Goal: Task Accomplishment & Management: Complete application form

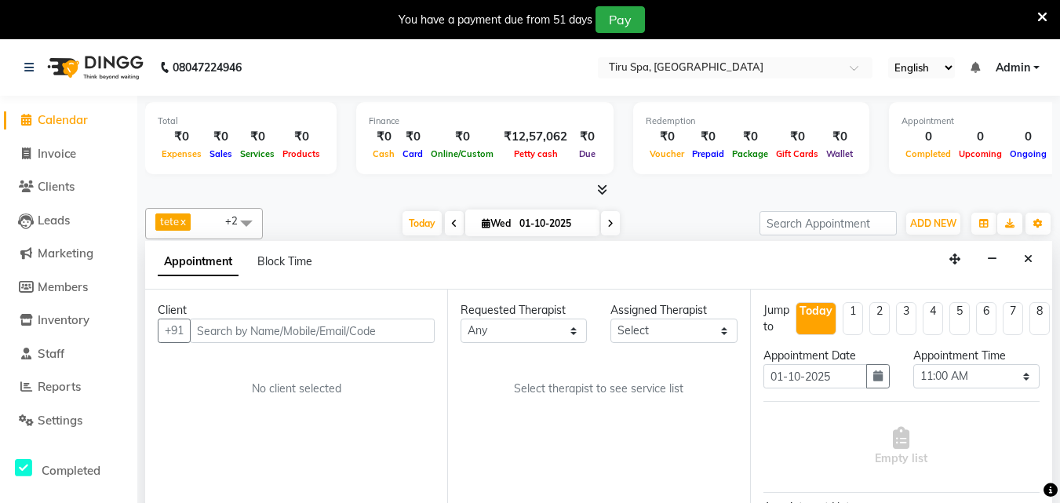
select select "660"
select select "tentative"
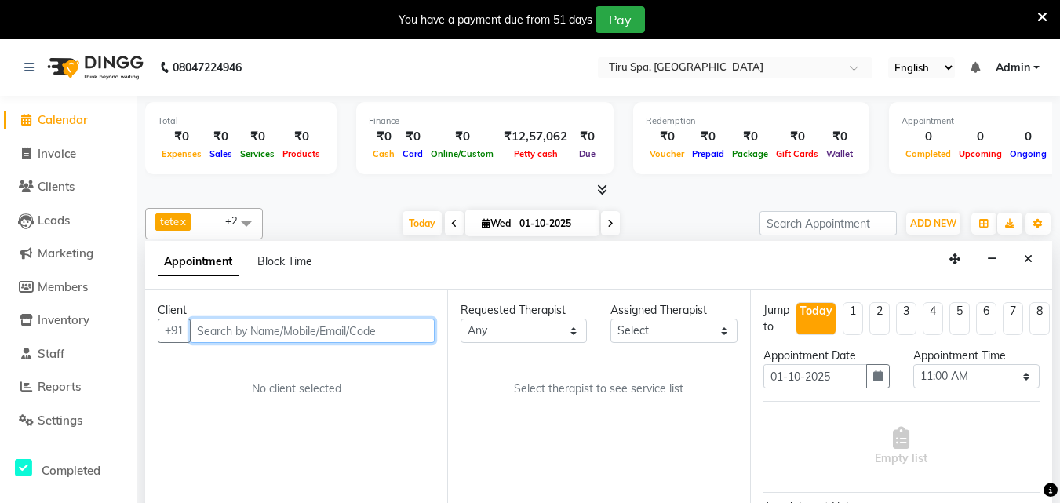
click at [311, 330] on input "text" at bounding box center [312, 331] width 245 height 24
paste input "9606308022"
type input "9606308022"
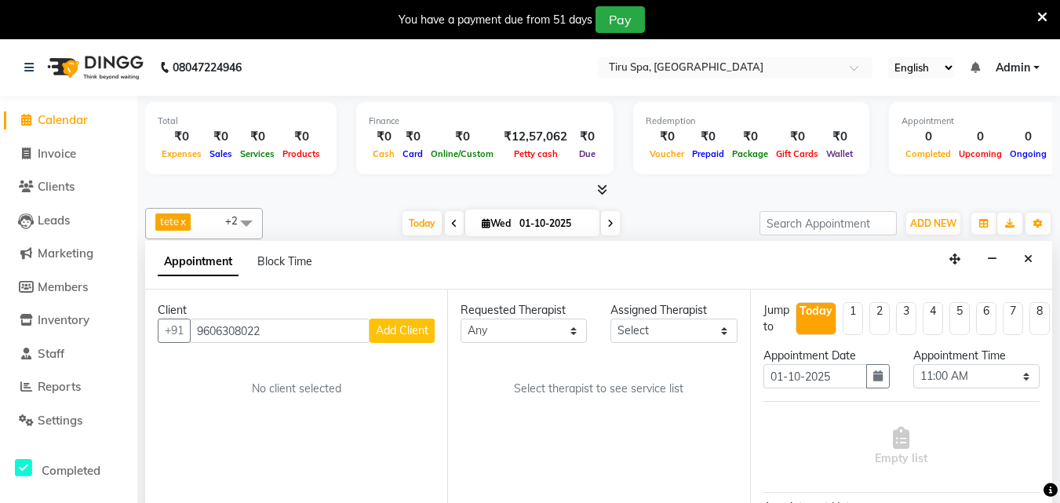
click at [410, 339] on button "Add Client" at bounding box center [402, 331] width 65 height 24
select select "22"
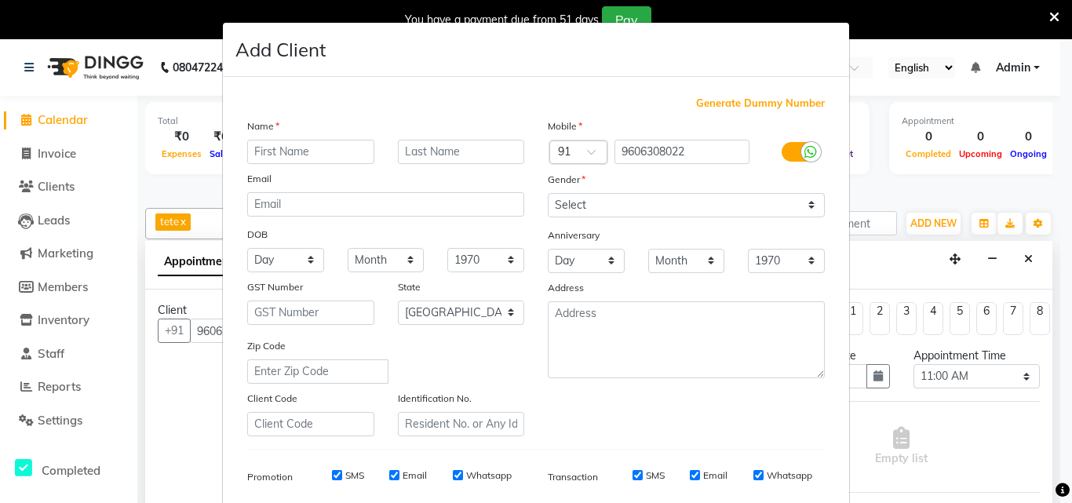
click at [314, 154] on input "text" at bounding box center [310, 152] width 127 height 24
type input "ARJUN"
click at [784, 150] on label at bounding box center [798, 152] width 35 height 20
click at [0, 0] on input "checkbox" at bounding box center [0, 0] width 0 height 0
click at [786, 220] on div "Mobile Country Code × 91 9606308022 Gender Select [DEMOGRAPHIC_DATA] [DEMOGRAPH…" at bounding box center [686, 277] width 300 height 319
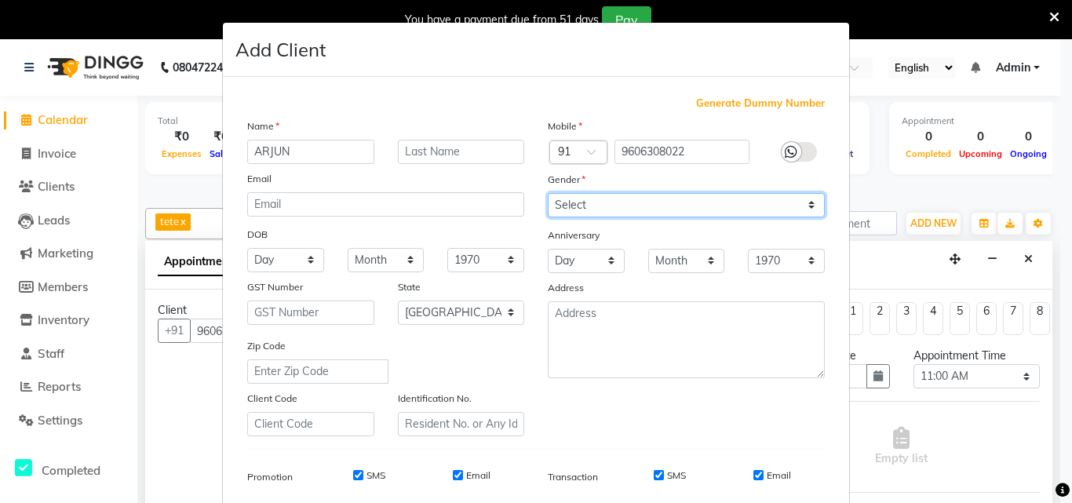
click at [785, 210] on select "Select [DEMOGRAPHIC_DATA] [DEMOGRAPHIC_DATA] Other Prefer Not To Say" at bounding box center [686, 205] width 277 height 24
select select "[DEMOGRAPHIC_DATA]"
click at [548, 193] on select "Select [DEMOGRAPHIC_DATA] [DEMOGRAPHIC_DATA] Other Prefer Not To Say" at bounding box center [686, 205] width 277 height 24
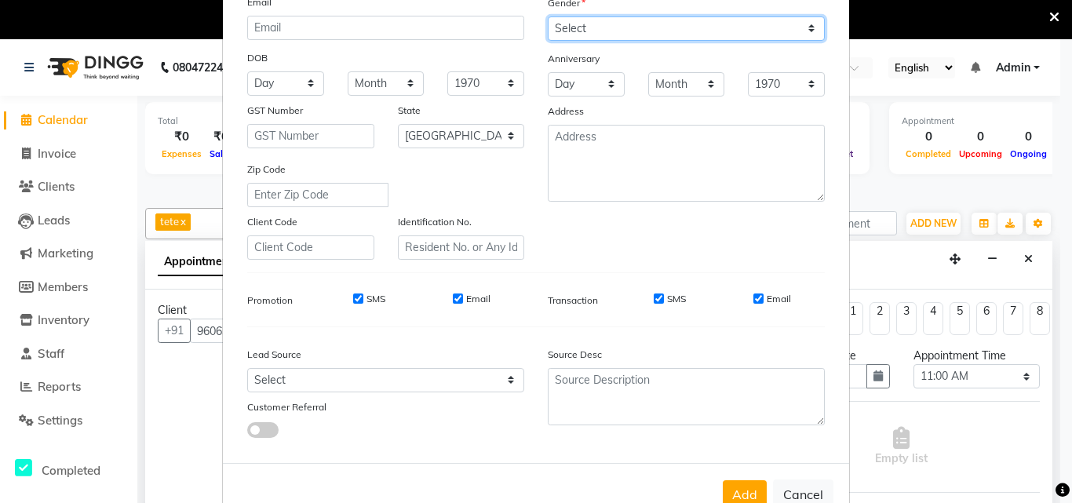
scroll to position [221, 0]
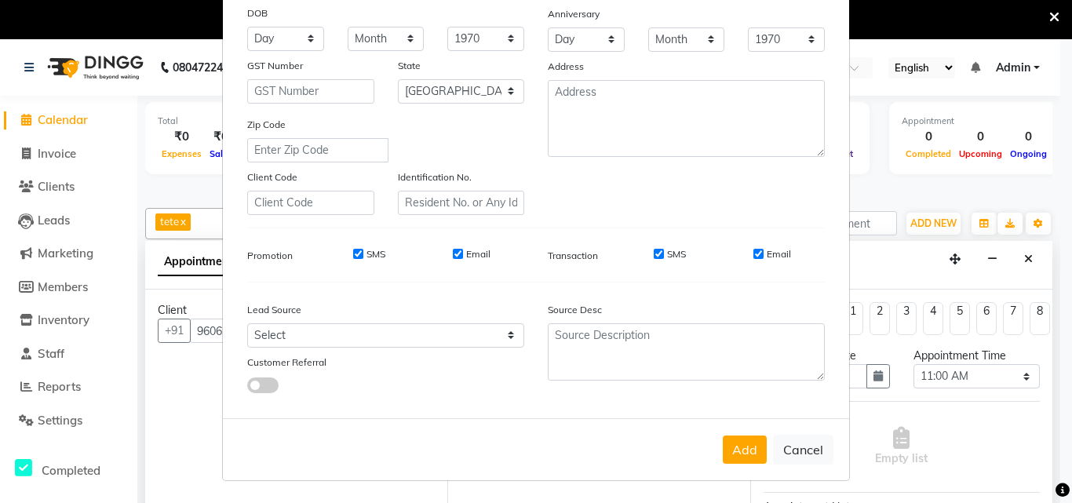
click at [353, 251] on input "SMS" at bounding box center [358, 254] width 10 height 10
checkbox input "false"
click at [453, 253] on input "Email" at bounding box center [458, 254] width 10 height 10
checkbox input "false"
click at [657, 255] on div "SMS" at bounding box center [659, 254] width 54 height 14
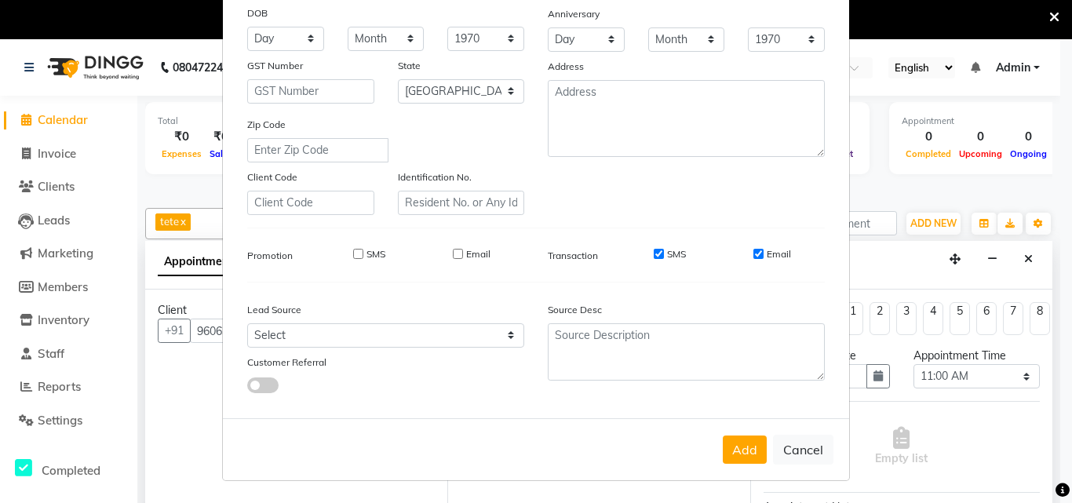
click at [653, 253] on input "SMS" at bounding box center [658, 254] width 10 height 10
checkbox input "false"
click at [758, 257] on input "Email" at bounding box center [758, 254] width 10 height 10
checkbox input "false"
click at [744, 456] on button "Add" at bounding box center [745, 449] width 44 height 28
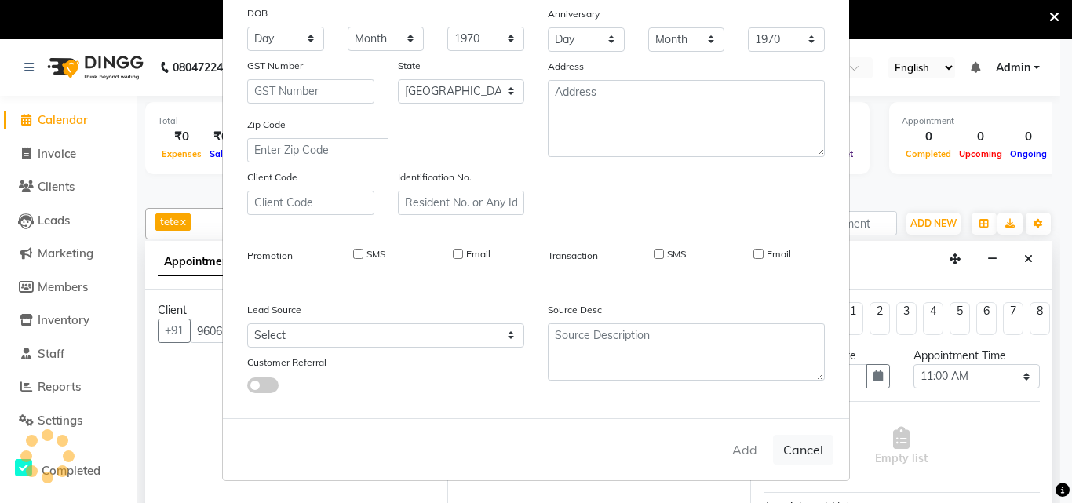
select select
select select "null"
select select
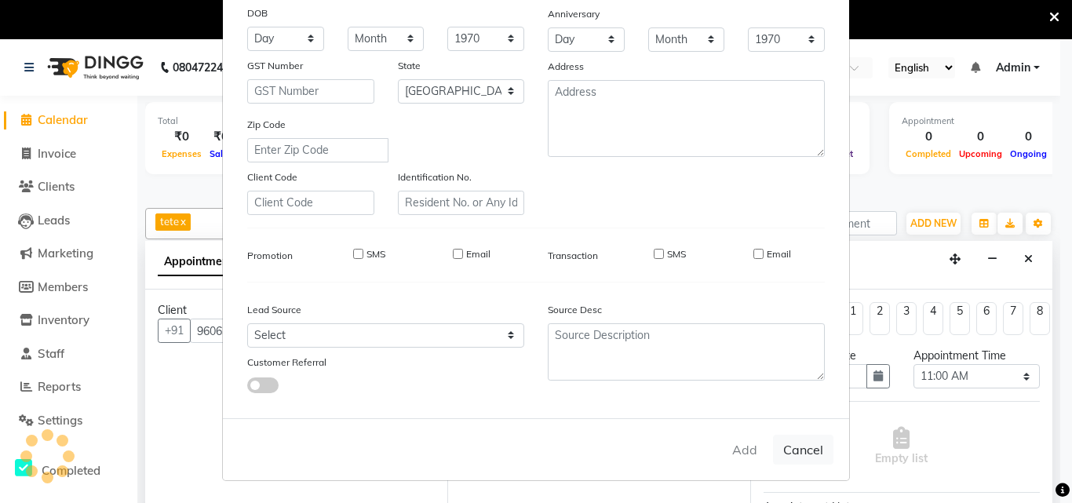
select select
checkbox input "false"
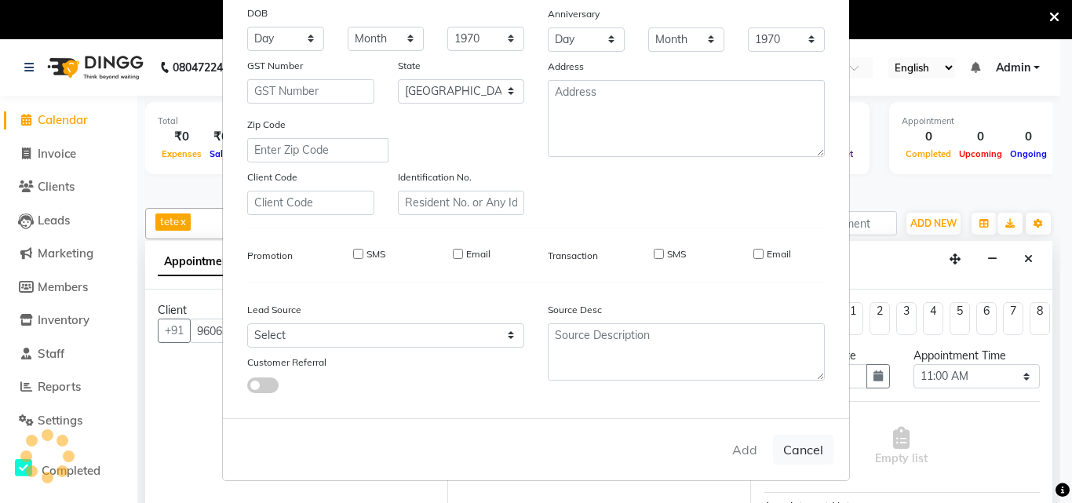
checkbox input "false"
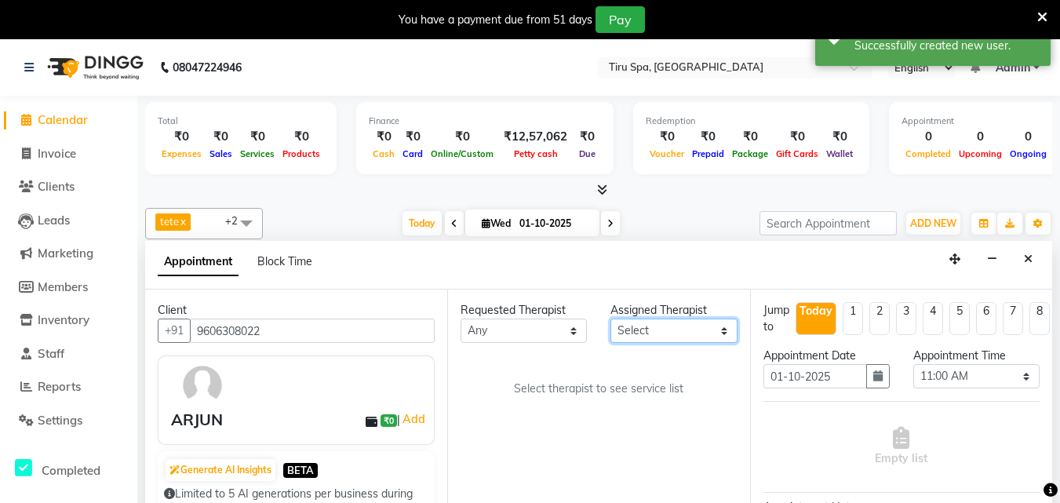
click at [660, 334] on select "Select [PERSON_NAME] MSN Rosy [PERSON_NAME] tete vl" at bounding box center [673, 331] width 126 height 24
click at [616, 428] on div "Requested Therapist Any [PERSON_NAME] MSN Rosy [PERSON_NAME] tete vl Assigned T…" at bounding box center [598, 415] width 302 height 253
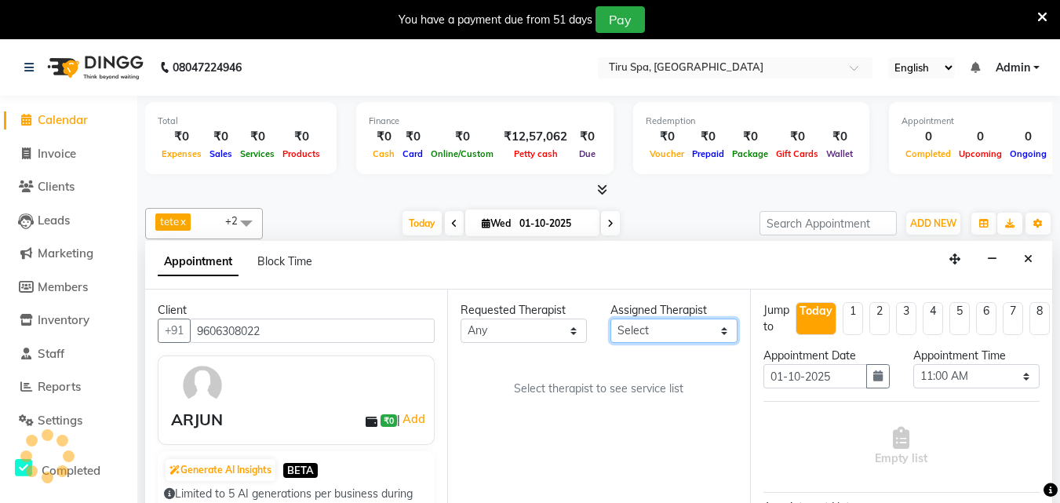
click at [679, 326] on select "Select [PERSON_NAME] MSN Rosy [PERSON_NAME] tete vl" at bounding box center [673, 331] width 126 height 24
select select "69855"
click at [610, 319] on select "Select [PERSON_NAME] MSN Rosy [PERSON_NAME] tete vl" at bounding box center [673, 331] width 126 height 24
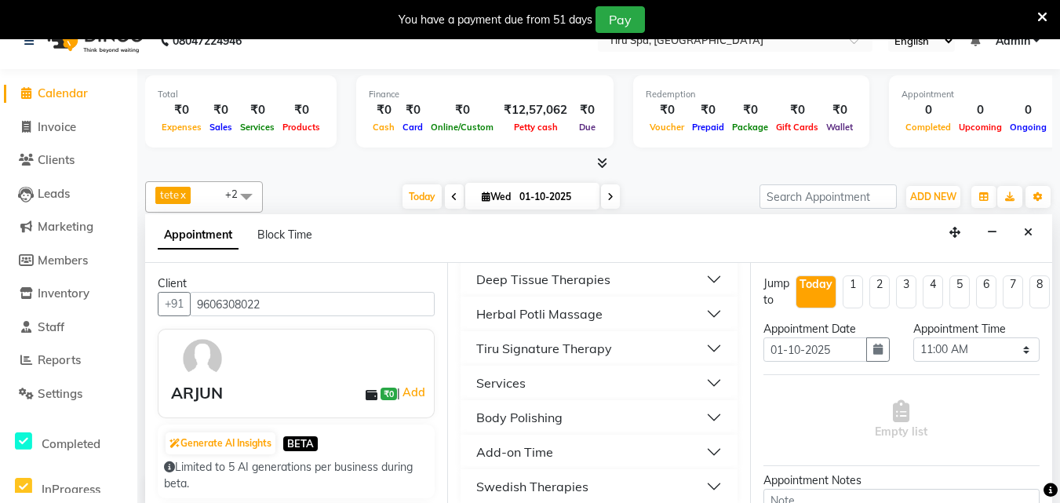
scroll to position [40, 0]
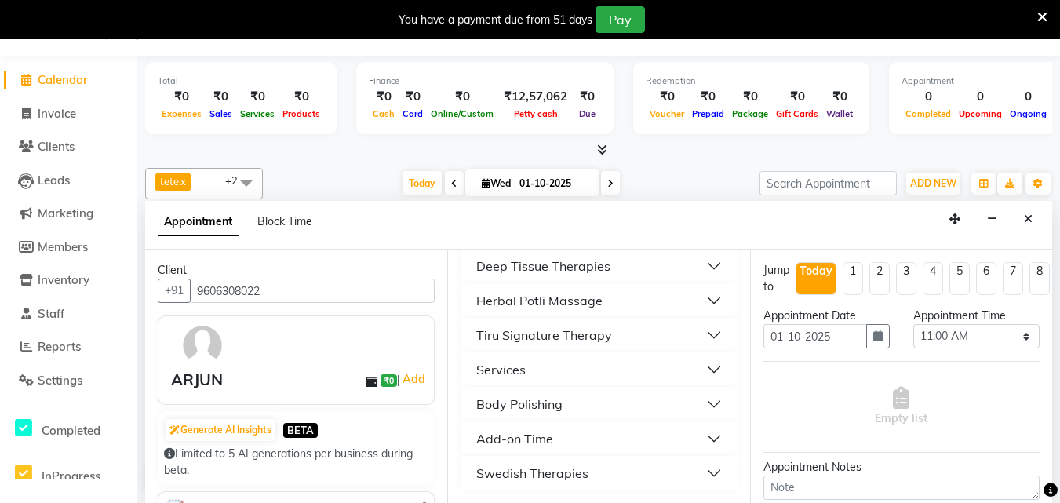
click at [526, 475] on div "Swedish Therapies" at bounding box center [532, 473] width 112 height 19
click at [522, 472] on div "Swedish Therapies" at bounding box center [532, 473] width 112 height 19
click at [552, 473] on div "Swedish Therapies" at bounding box center [532, 473] width 112 height 19
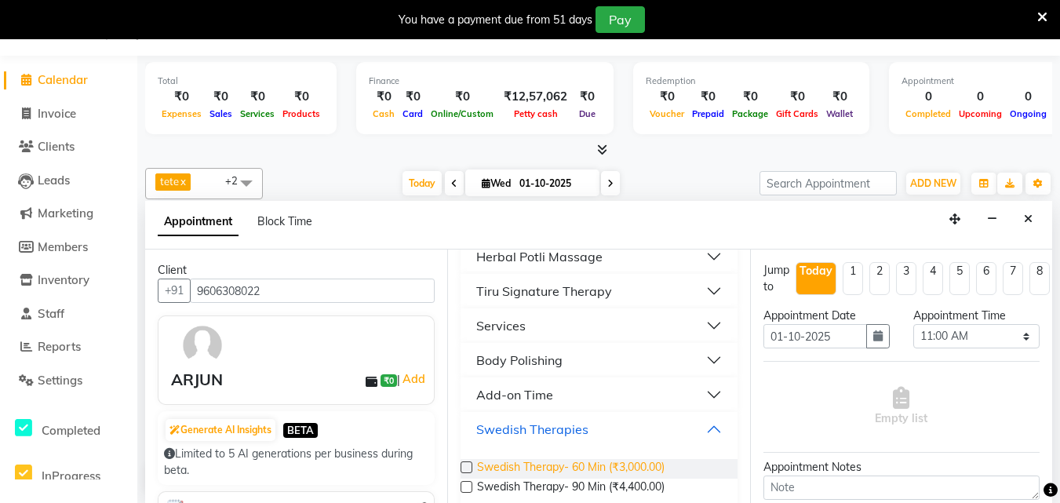
scroll to position [338, 0]
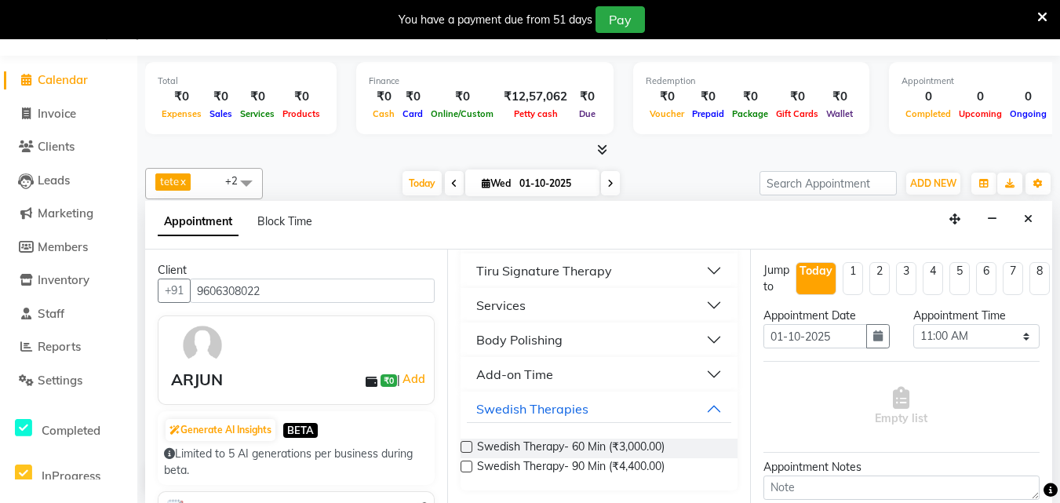
click at [465, 446] on label at bounding box center [467, 447] width 12 height 12
click at [465, 446] on input "checkbox" at bounding box center [466, 448] width 10 height 10
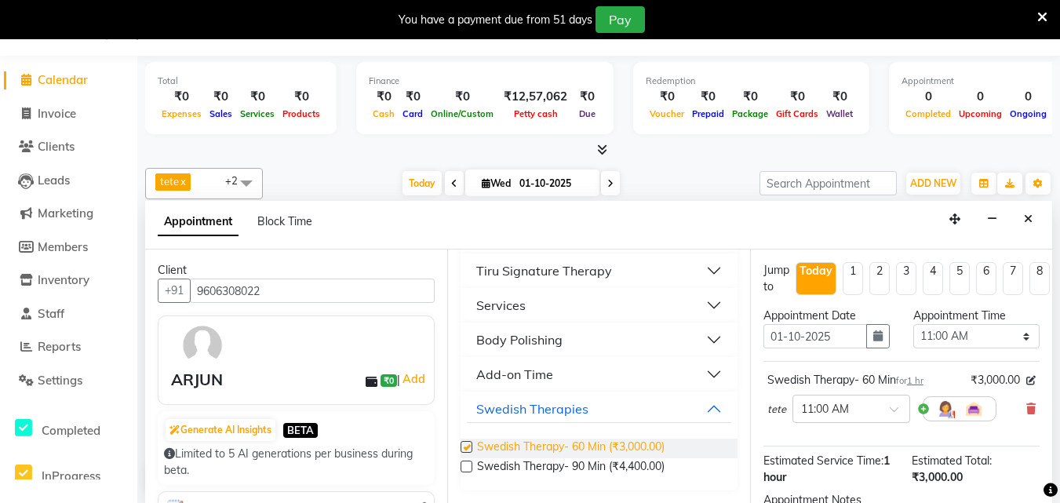
checkbox input "false"
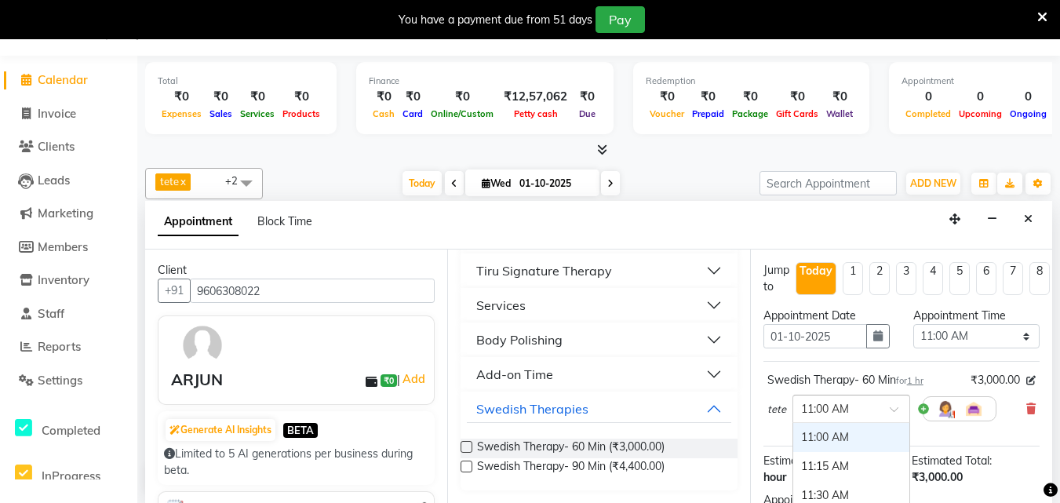
click at [883, 407] on div at bounding box center [851, 407] width 116 height 16
click at [833, 480] on div "03:30 PM" at bounding box center [851, 489] width 116 height 29
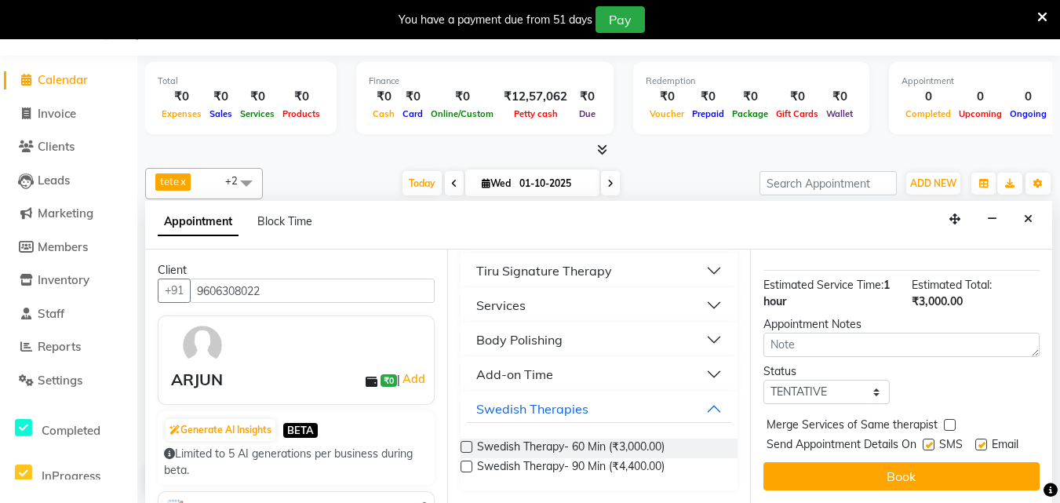
scroll to position [201, 0]
click at [840, 380] on select "Select TENTATIVE CONFIRM CHECK-IN UPCOMING" at bounding box center [826, 392] width 126 height 24
select select "check-in"
click at [763, 380] on select "Select TENTATIVE CONFIRM CHECK-IN UPCOMING" at bounding box center [826, 392] width 126 height 24
click at [901, 462] on button "Book" at bounding box center [901, 476] width 276 height 28
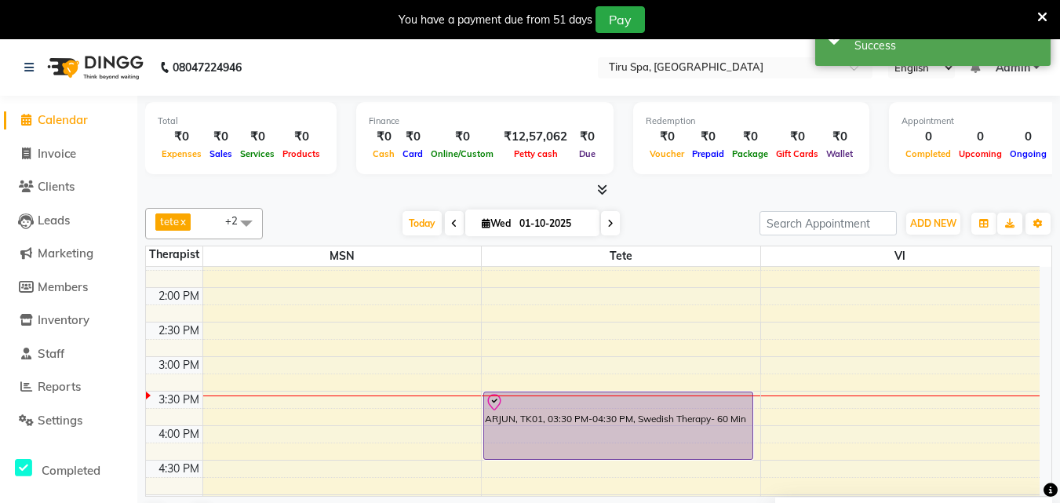
scroll to position [235, 0]
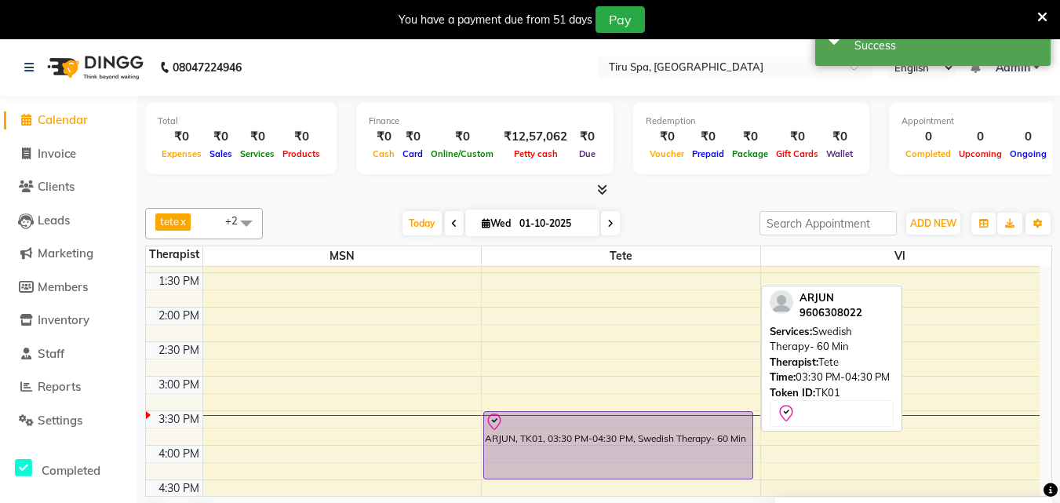
click at [591, 449] on div "ARJUN, TK01, 03:30 PM-04:30 PM, Swedish Therapy- 60 Min" at bounding box center [618, 445] width 268 height 67
select select "8"
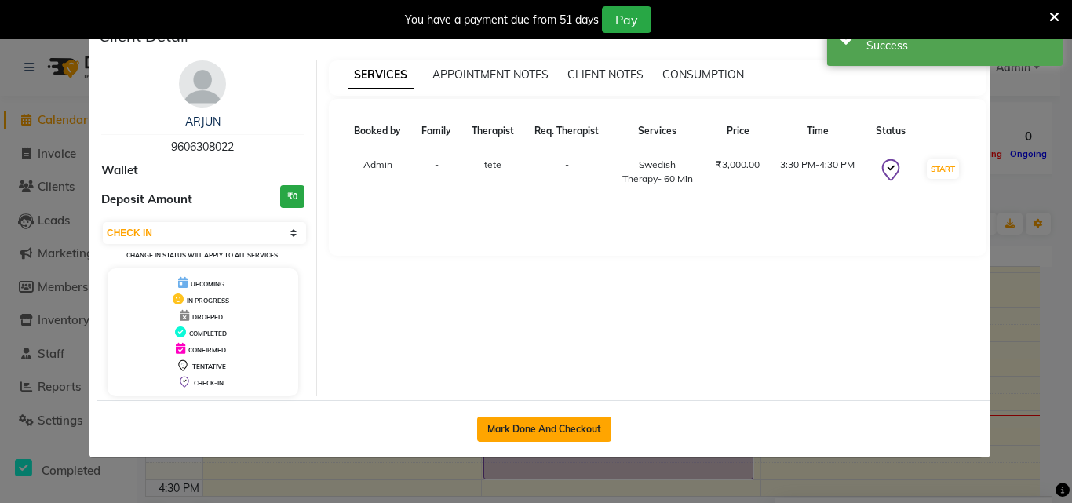
click at [532, 426] on button "Mark Done And Checkout" at bounding box center [544, 429] width 134 height 25
select select "service"
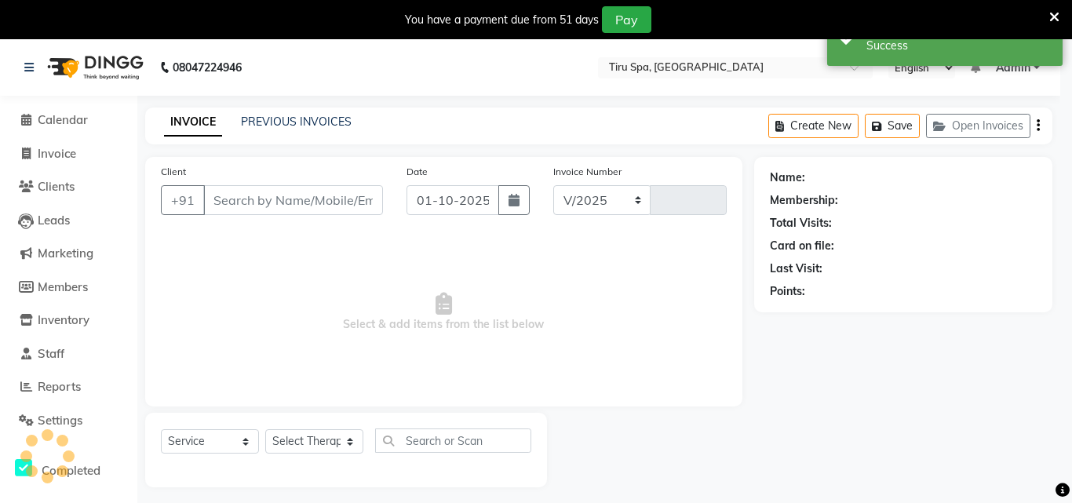
select select "722"
type input "0495"
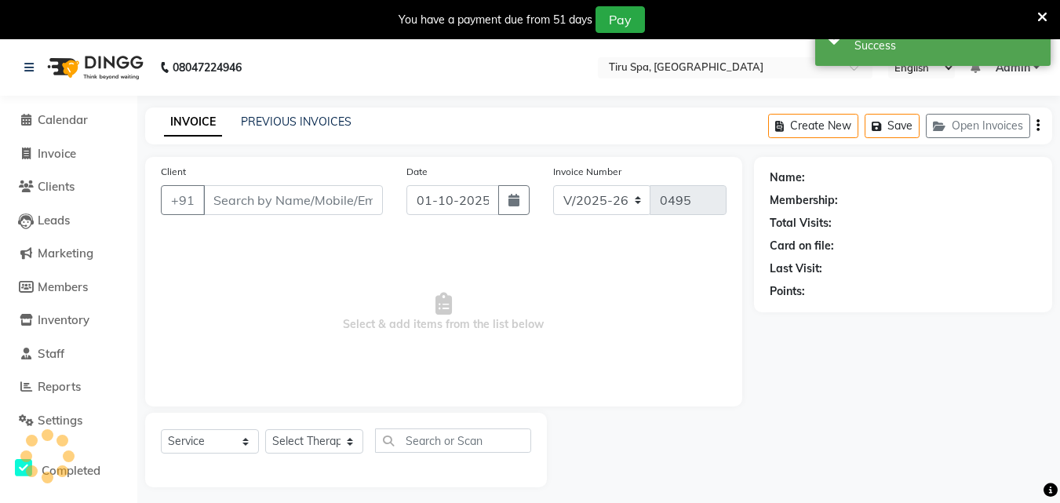
type input "9606308022"
select select "69855"
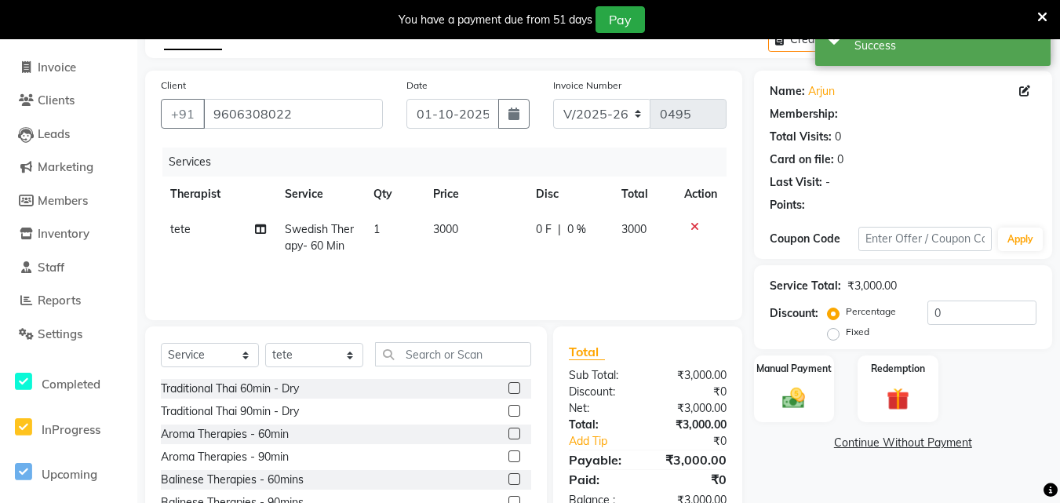
select select "1: Object"
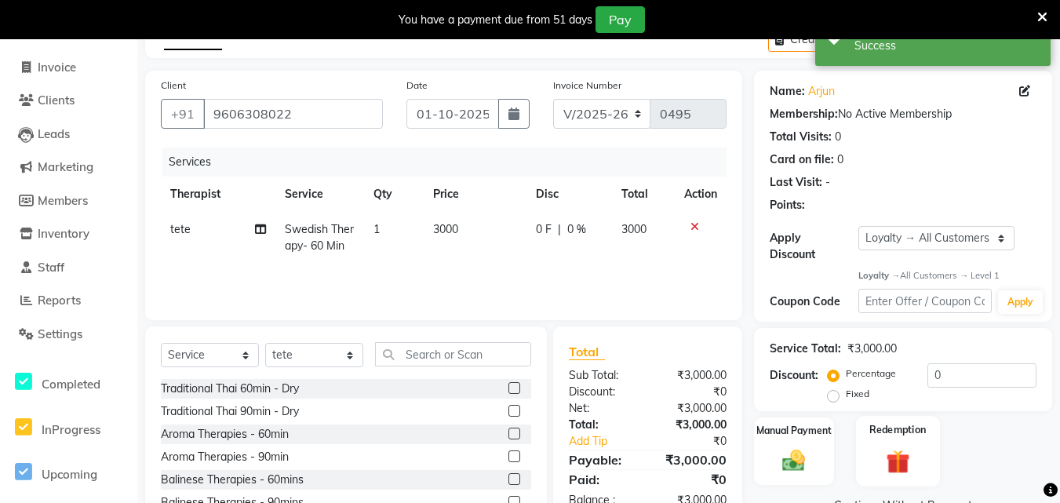
scroll to position [165, 0]
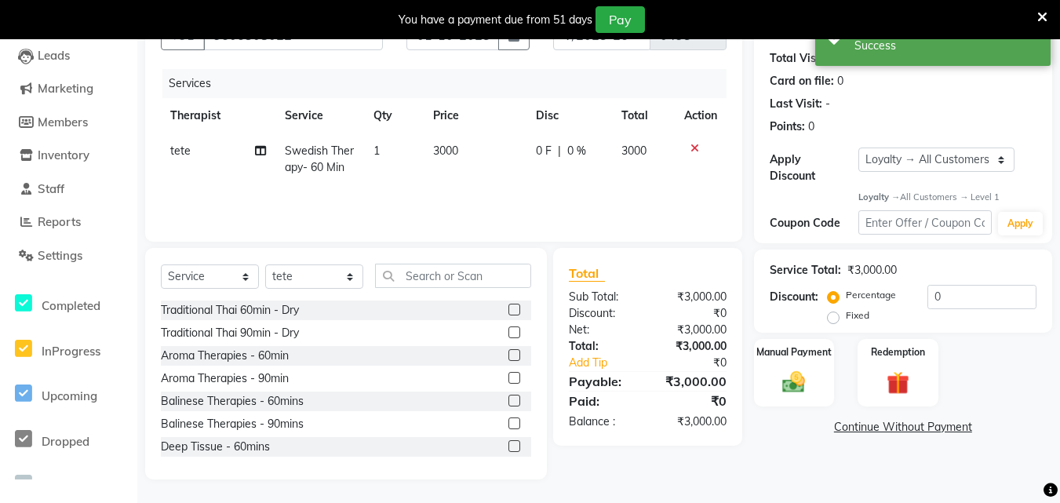
click at [846, 322] on label "Fixed" at bounding box center [858, 315] width 24 height 14
click at [834, 321] on input "Fixed" at bounding box center [836, 315] width 11 height 11
radio input "true"
click at [963, 300] on input "0" at bounding box center [981, 297] width 109 height 24
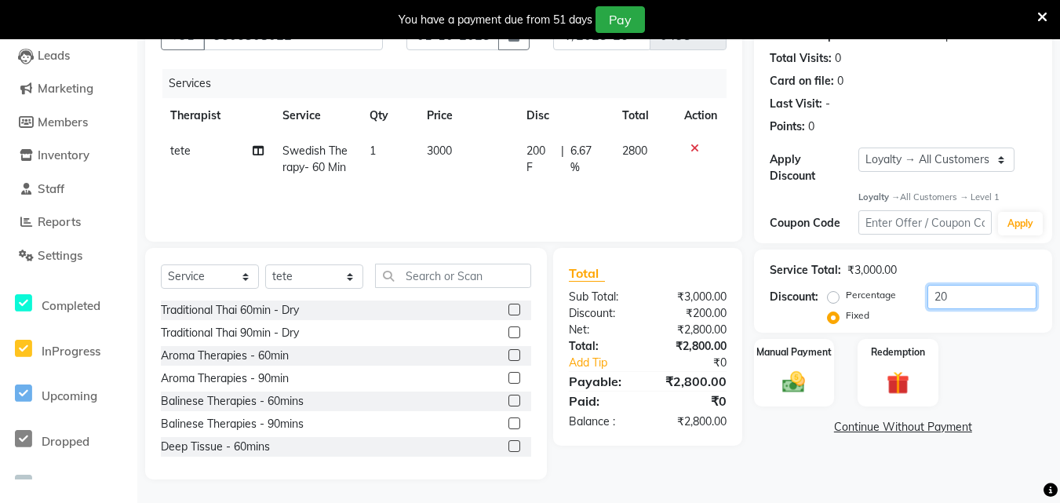
type input "2"
type input "1000"
click at [800, 378] on img at bounding box center [794, 382] width 38 height 27
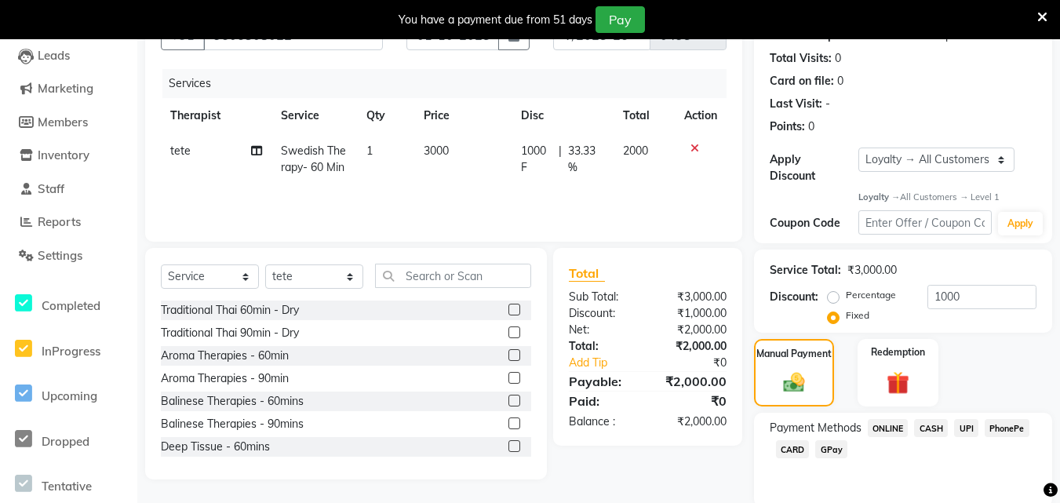
click at [961, 425] on span "UPI" at bounding box center [966, 428] width 24 height 18
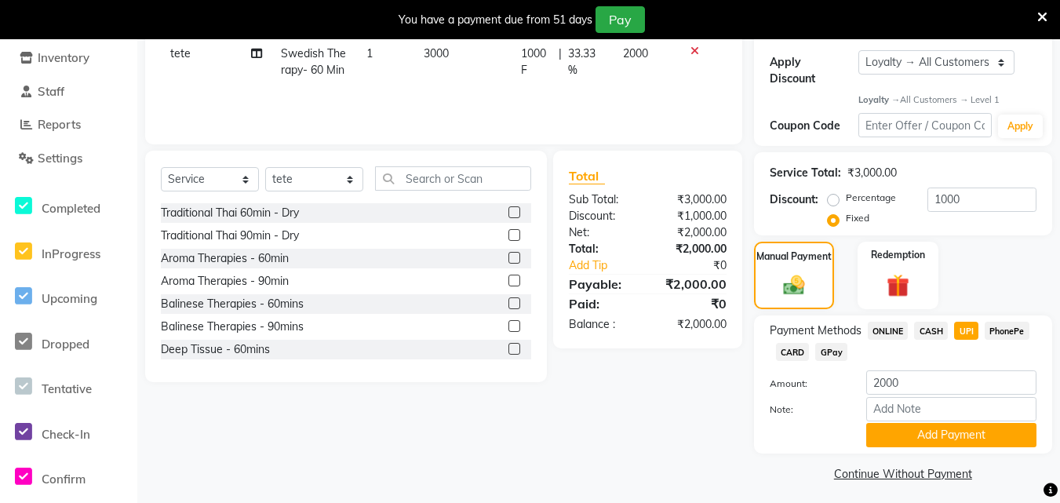
scroll to position [268, 0]
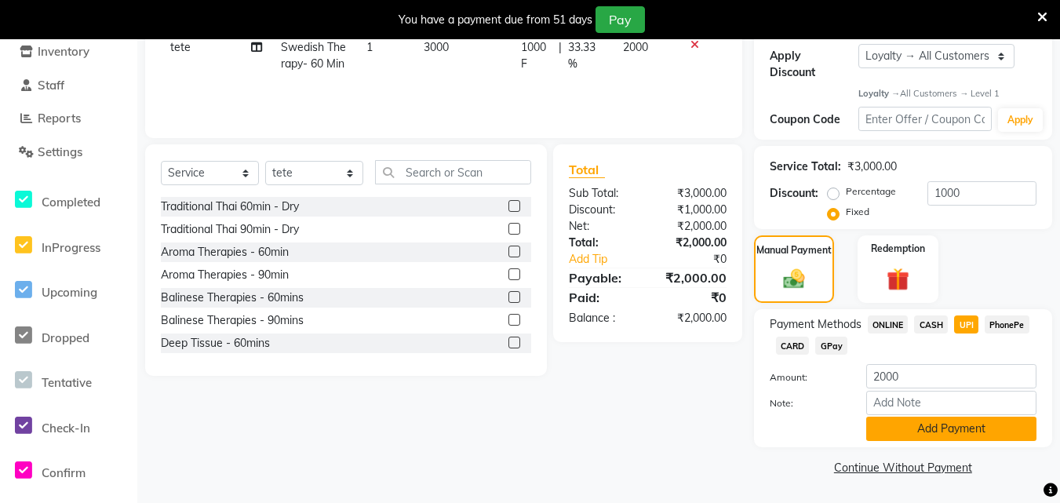
click at [953, 436] on button "Add Payment" at bounding box center [951, 429] width 170 height 24
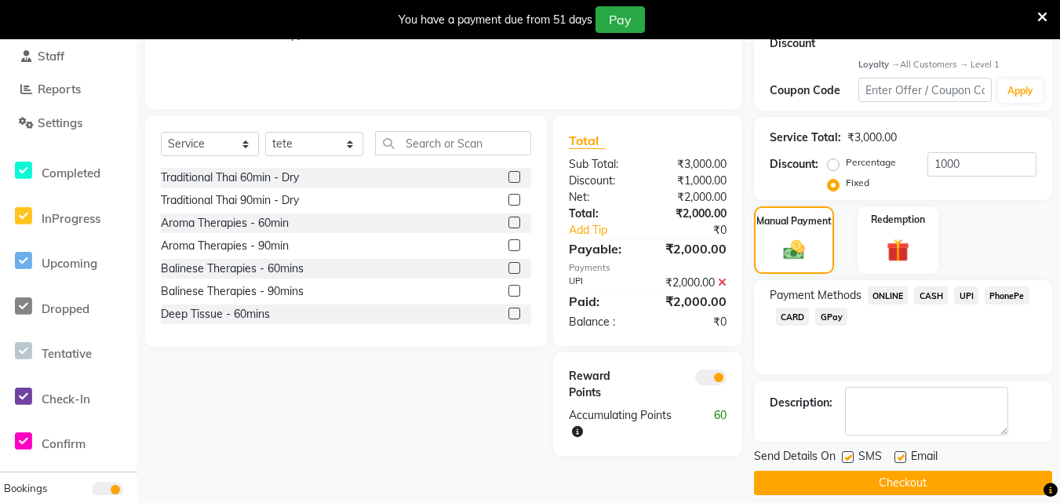
scroll to position [313, 0]
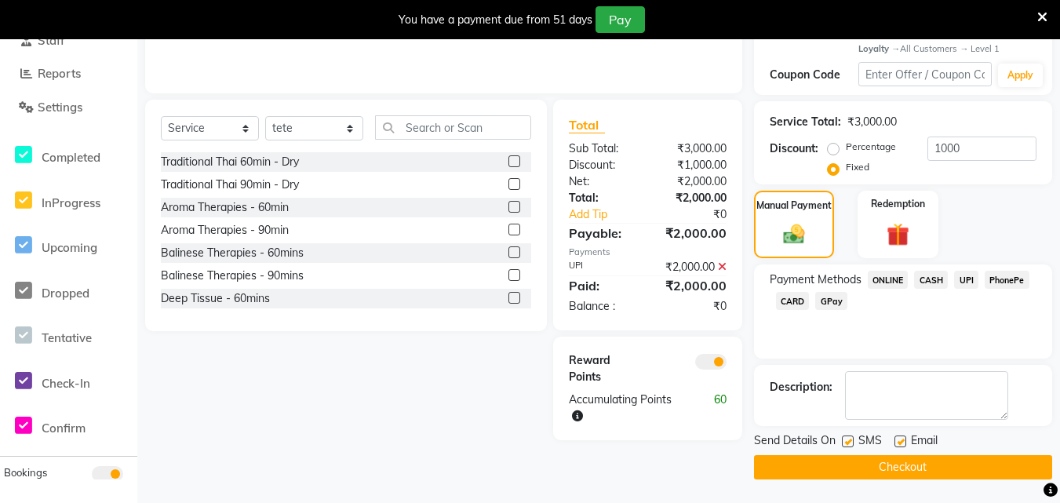
click at [953, 464] on button "Checkout" at bounding box center [903, 467] width 298 height 24
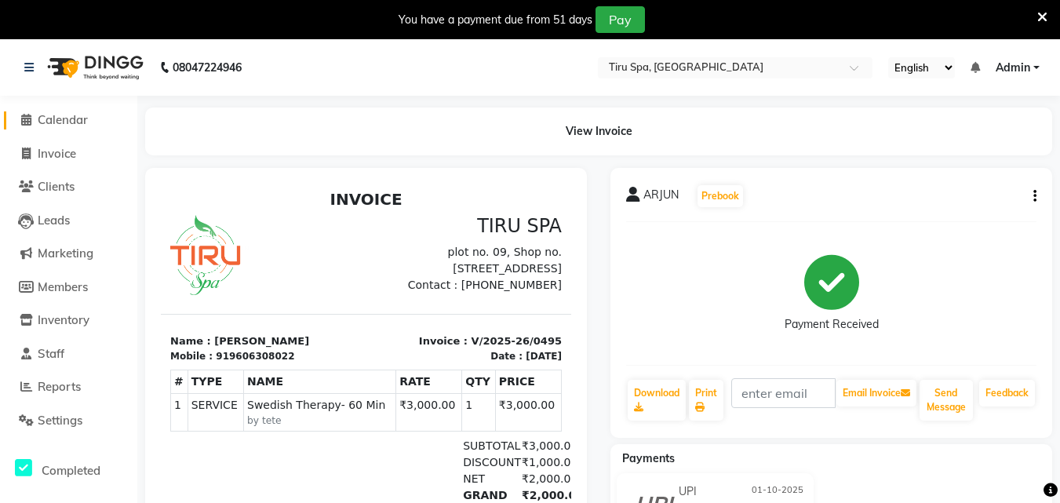
click at [67, 118] on span "Calendar" at bounding box center [63, 119] width 50 height 15
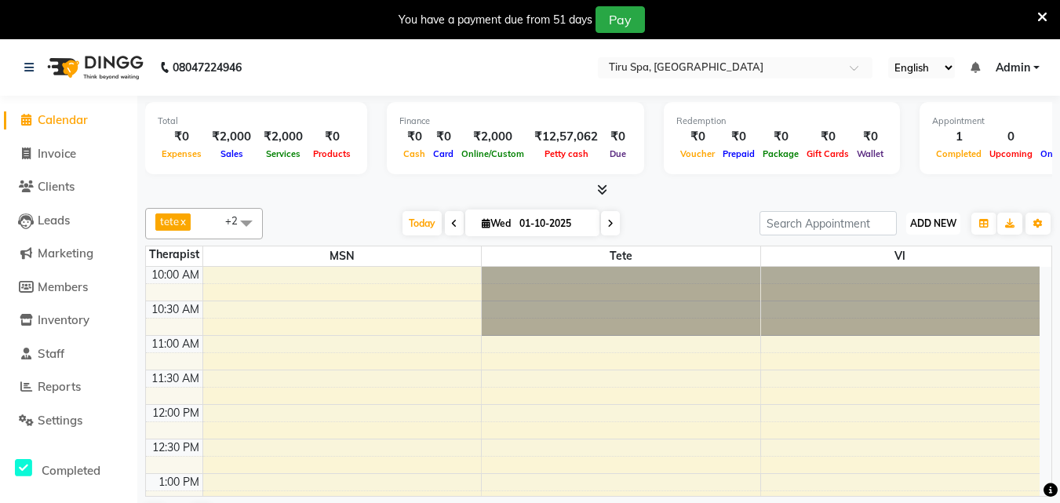
click at [923, 216] on button "ADD NEW Toggle Dropdown" at bounding box center [933, 224] width 54 height 22
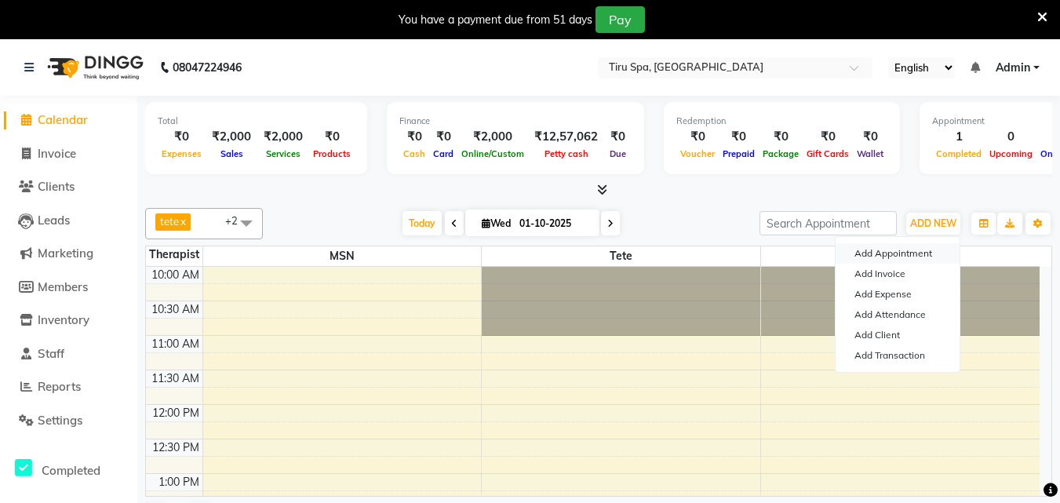
click at [903, 250] on button "Add Appointment" at bounding box center [897, 253] width 124 height 20
select select "tentative"
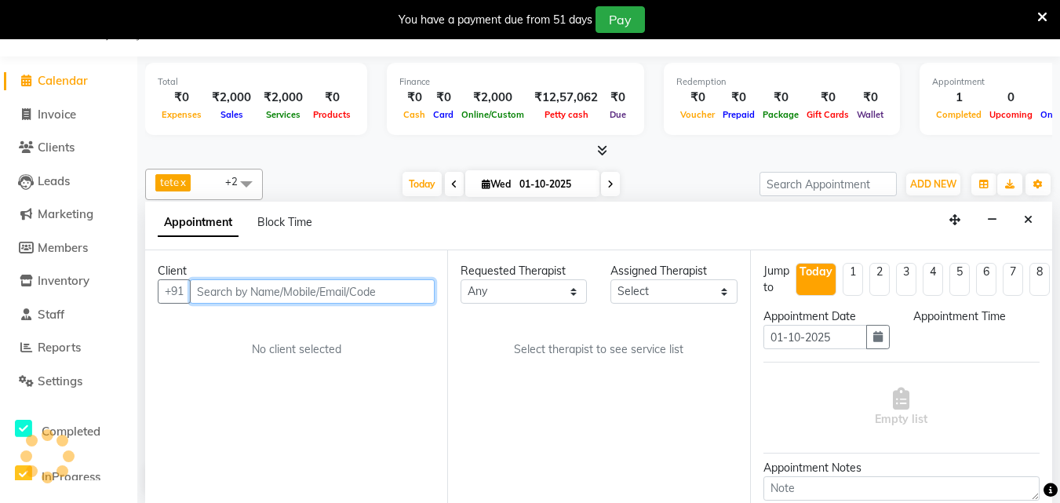
select select "660"
click at [309, 288] on input "text" at bounding box center [312, 290] width 245 height 24
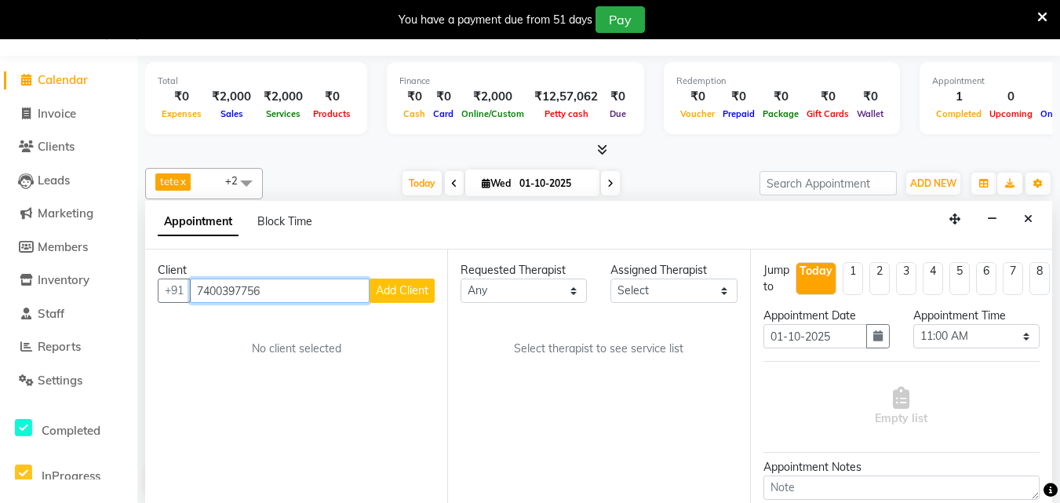
click at [307, 294] on input "7400397756" at bounding box center [280, 290] width 180 height 24
type input "7"
